Goal: Information Seeking & Learning: Learn about a topic

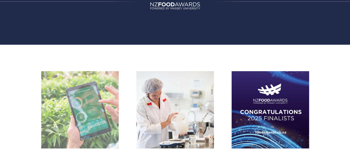
scroll to position [55, 0]
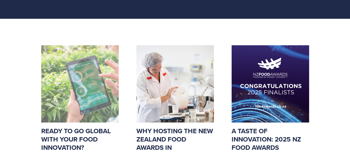
click at [87, 87] on img at bounding box center [79, 83] width 77 height 77
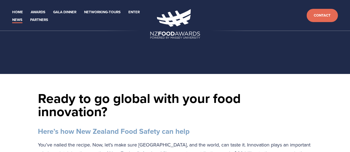
click at [248, 48] on div at bounding box center [175, 57] width 350 height 18
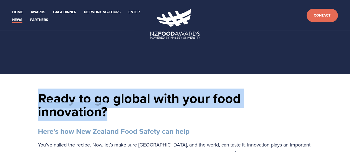
drag, startPoint x: 89, startPoint y: 111, endPoint x: 35, endPoint y: 102, distance: 54.5
copy h1 "Ready to go global with your food innovation?"
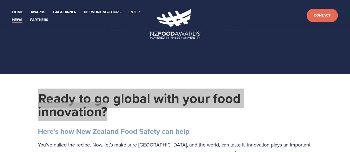
scroll to position [55, 0]
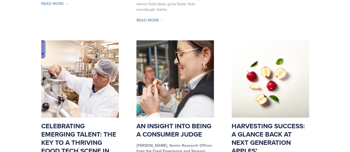
scroll to position [277, 0]
